Goal: Information Seeking & Learning: Learn about a topic

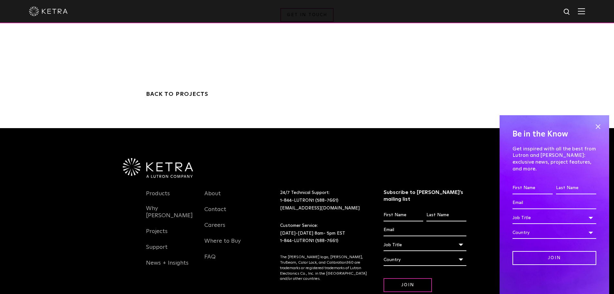
scroll to position [2197, 0]
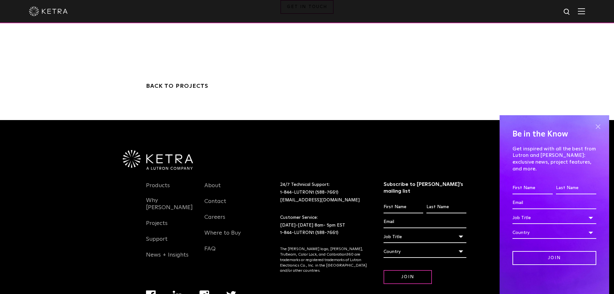
click at [598, 131] on span at bounding box center [598, 127] width 10 height 10
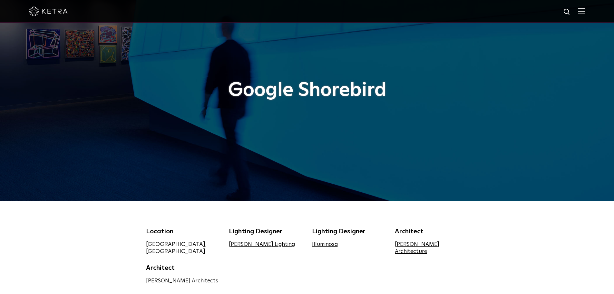
scroll to position [0, 0]
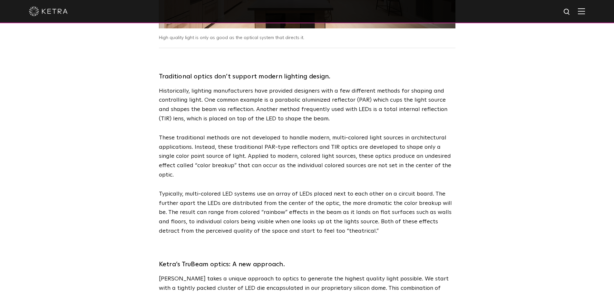
scroll to position [406, 0]
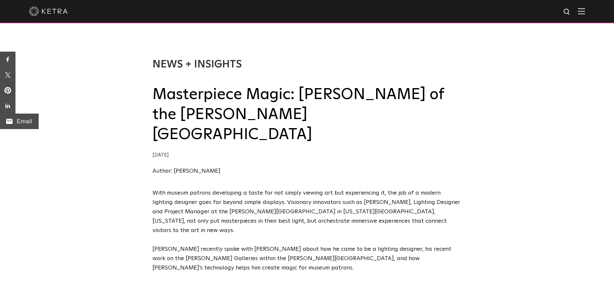
click at [11, 117] on div "Email" at bounding box center [19, 120] width 39 height 15
click at [459, 196] on p "With museum patrons developing a taste for not simply viewing art but experienc…" at bounding box center [306, 211] width 309 height 46
